Goal: Navigation & Orientation: Find specific page/section

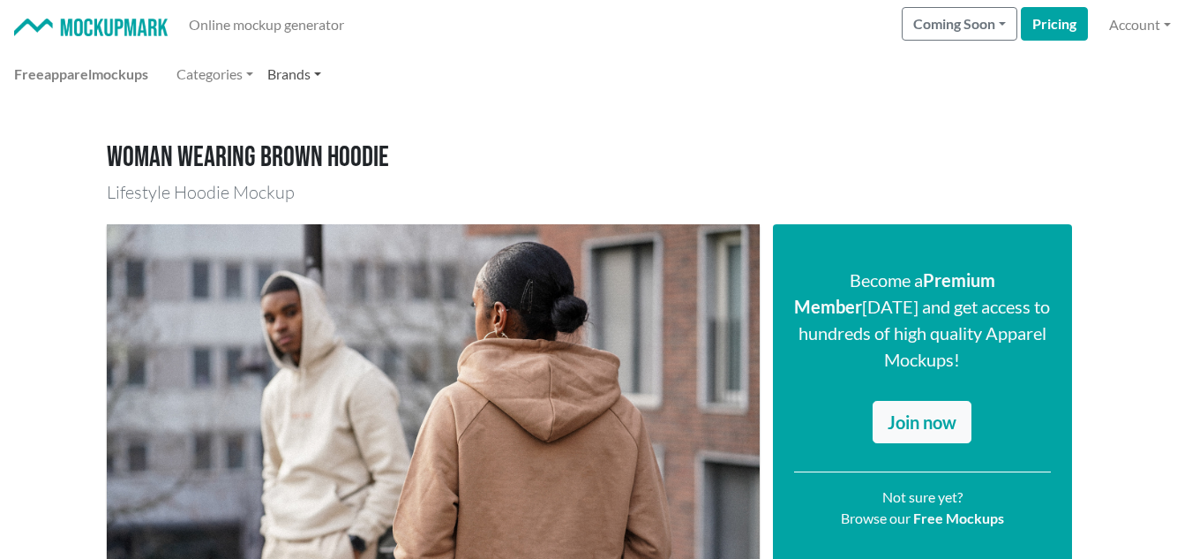
click at [275, 86] on link "Brands" at bounding box center [294, 73] width 68 height 35
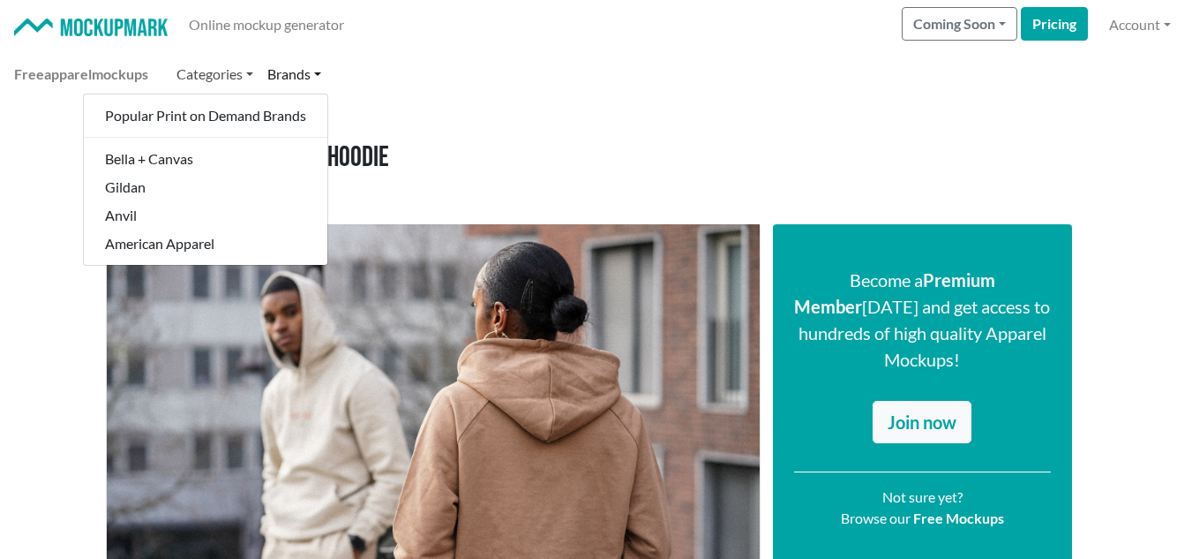
click at [244, 79] on link "Categories" at bounding box center [214, 73] width 91 height 35
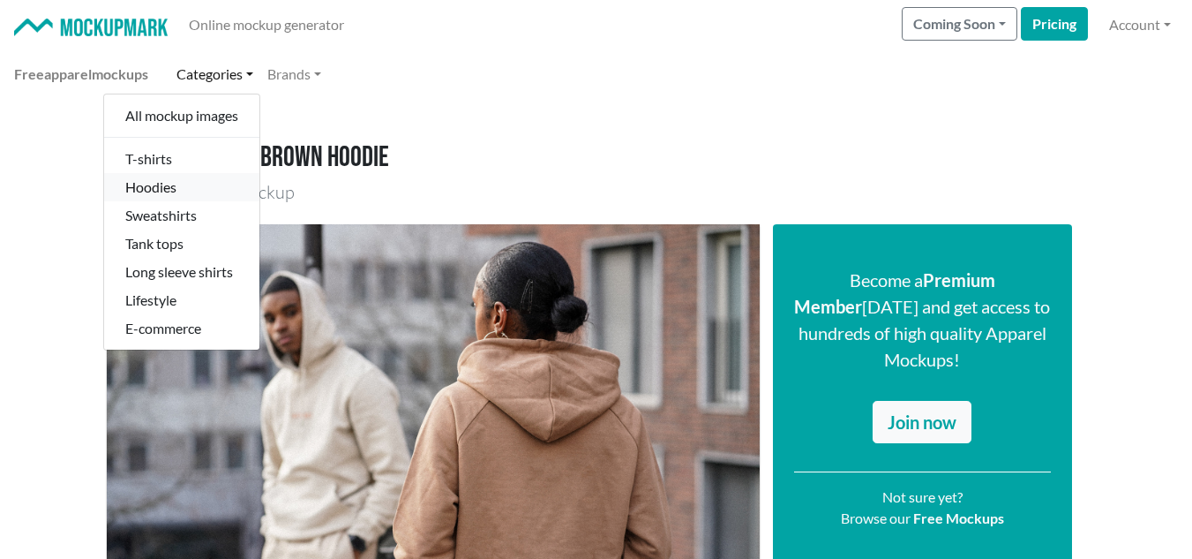
click at [192, 190] on link "Hoodies" at bounding box center [181, 187] width 155 height 28
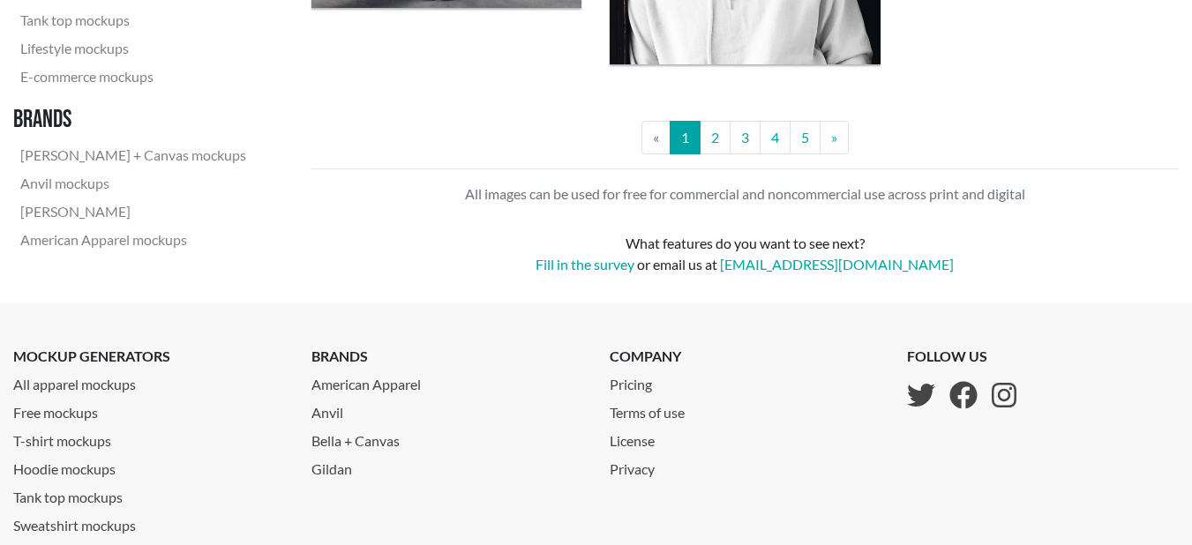
scroll to position [3684, 0]
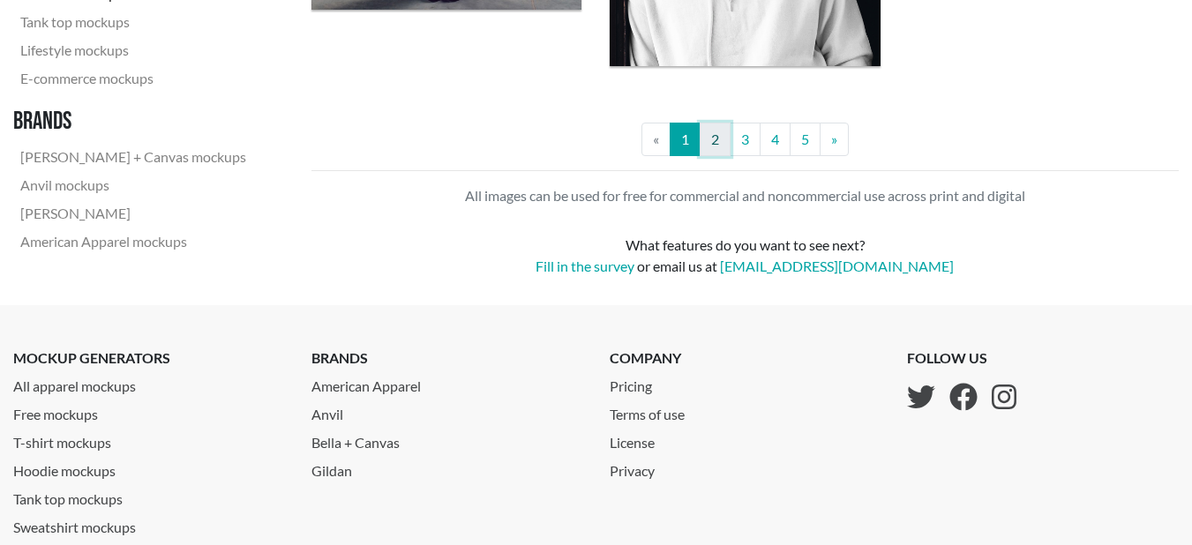
click at [713, 142] on link "2" at bounding box center [715, 140] width 31 height 34
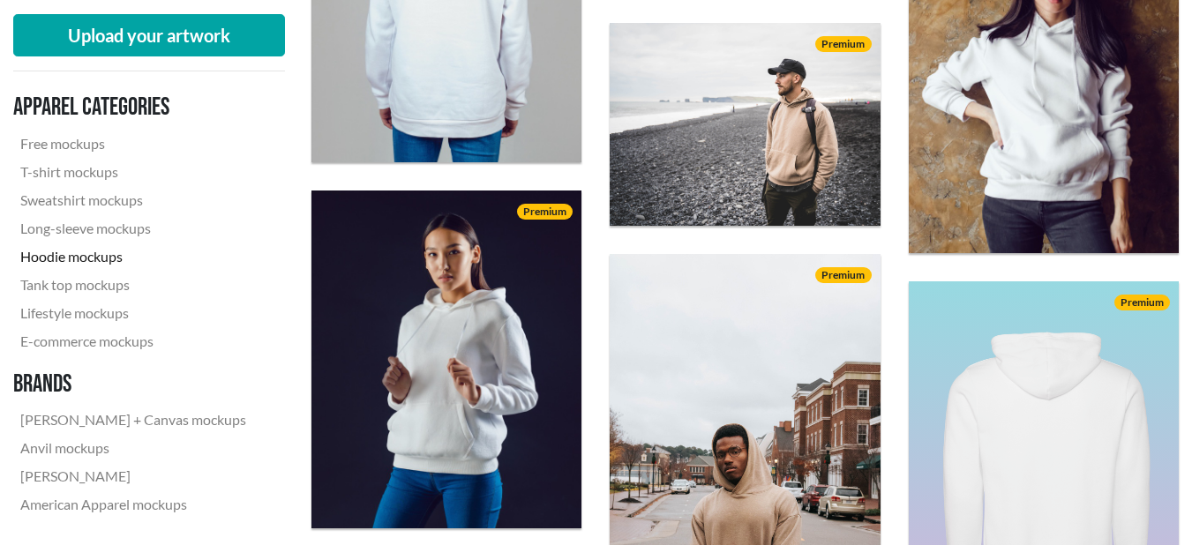
scroll to position [1772, 0]
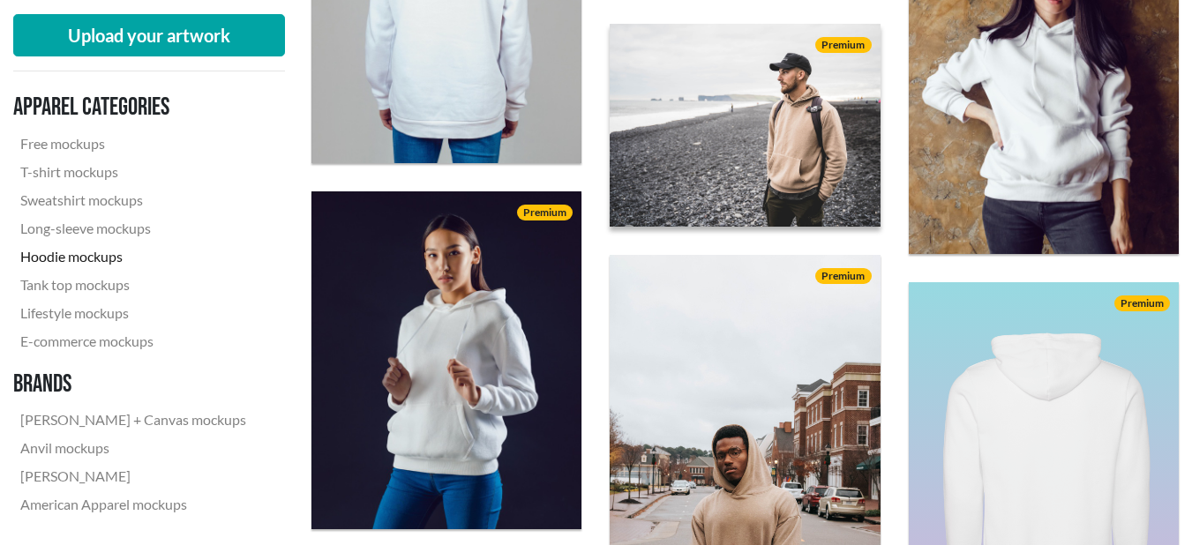
click at [726, 141] on img at bounding box center [745, 125] width 297 height 223
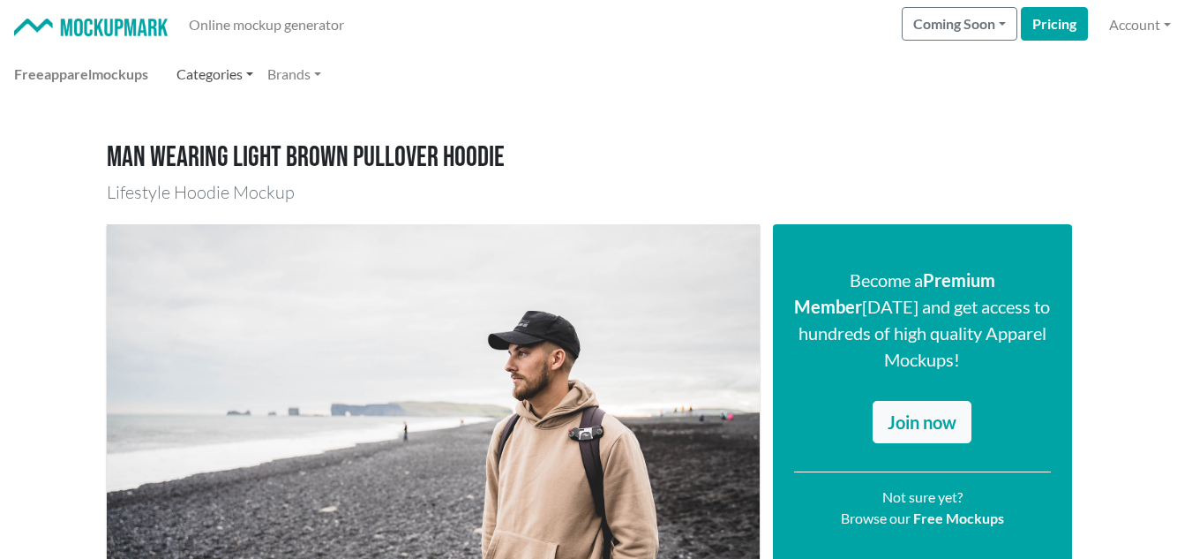
click at [243, 81] on link "Categories" at bounding box center [214, 73] width 91 height 35
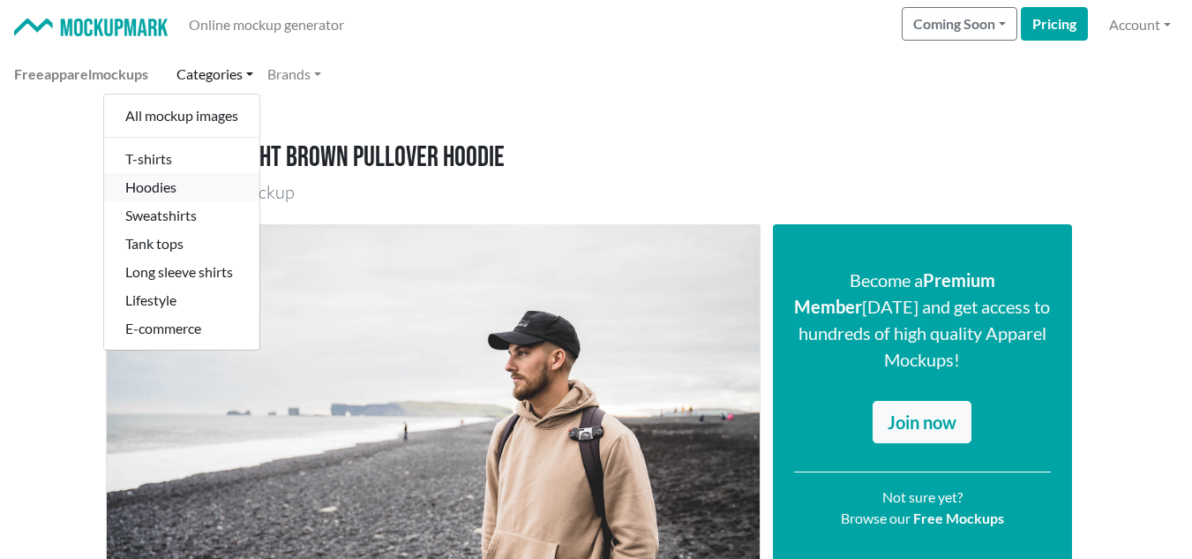
click at [185, 195] on link "Hoodies" at bounding box center [181, 187] width 155 height 28
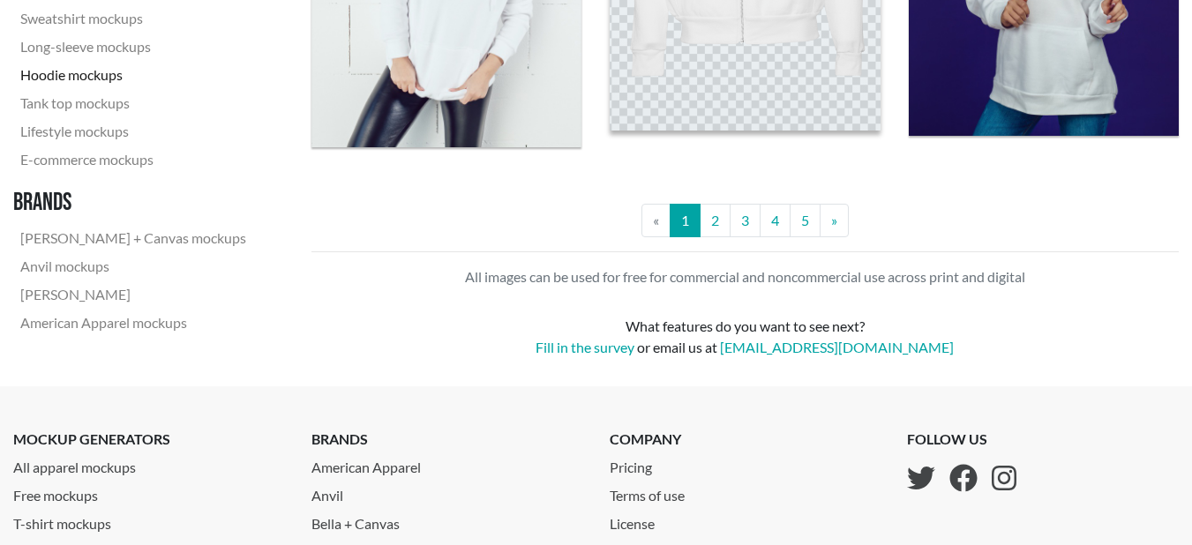
scroll to position [3568, 0]
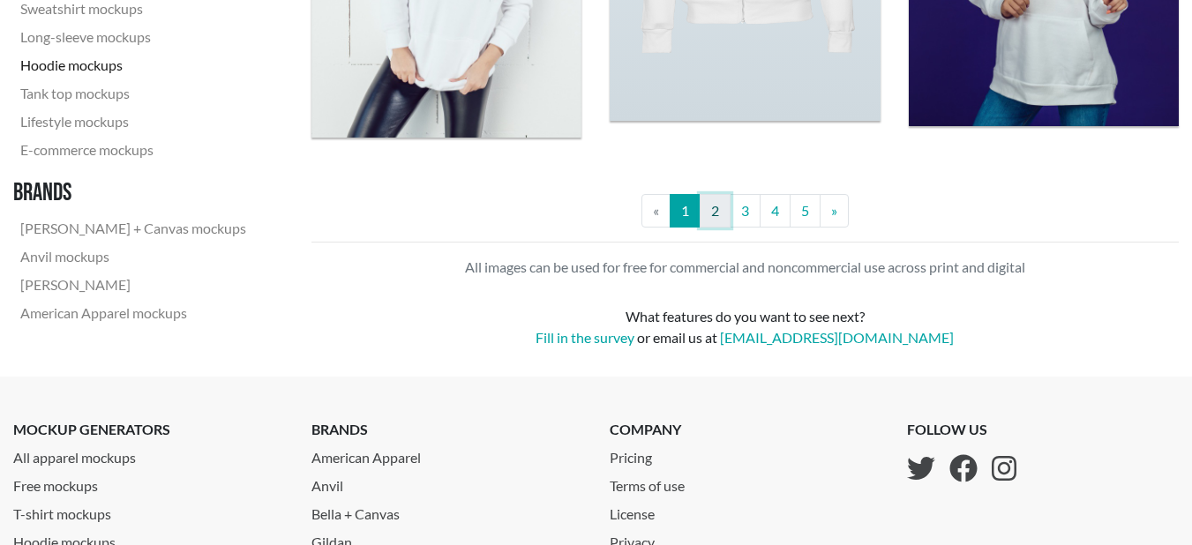
click at [718, 208] on link "2" at bounding box center [715, 211] width 31 height 34
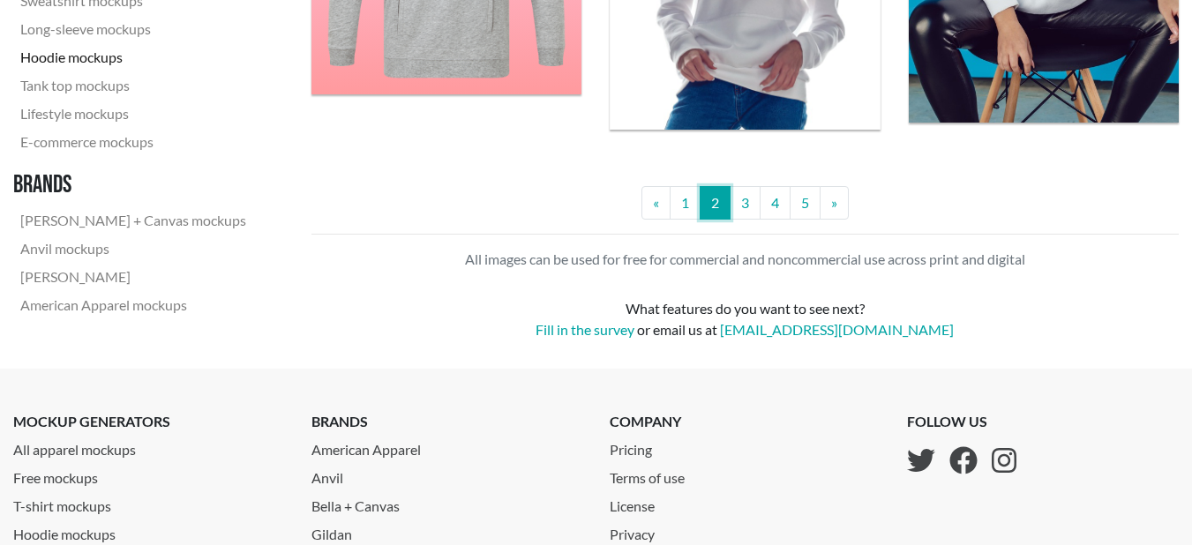
scroll to position [3572, 0]
click at [734, 208] on link "3" at bounding box center [745, 202] width 31 height 34
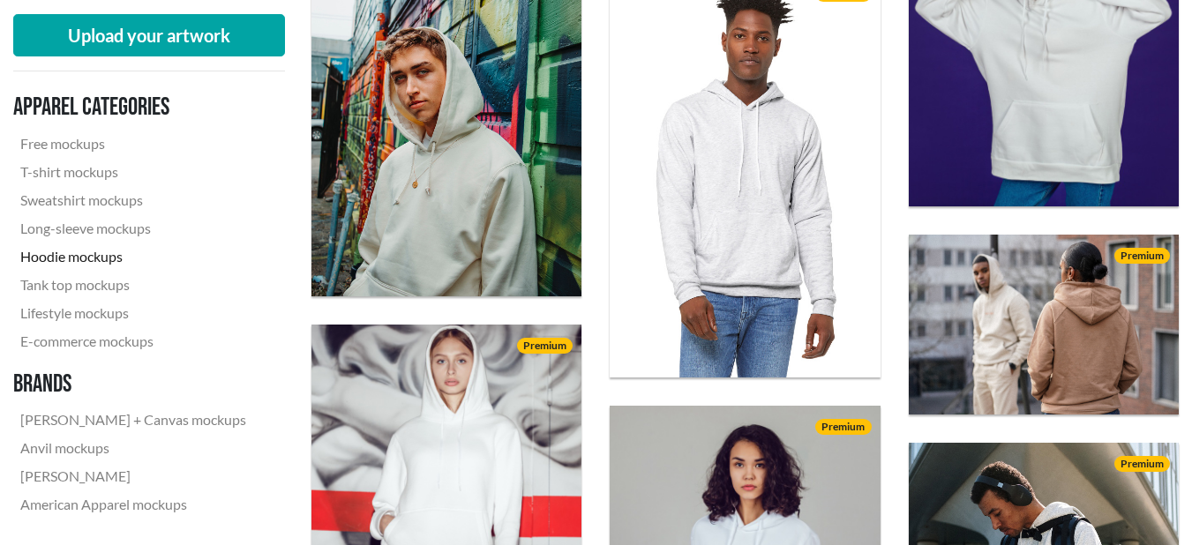
scroll to position [1661, 0]
